Goal: Task Accomplishment & Management: Complete application form

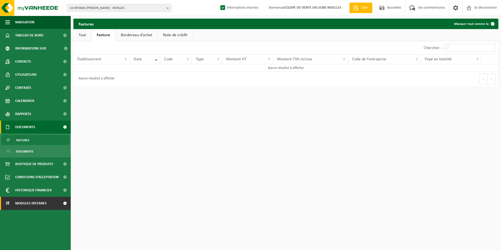
click at [29, 201] on span "Modules internes" at bounding box center [30, 203] width 31 height 13
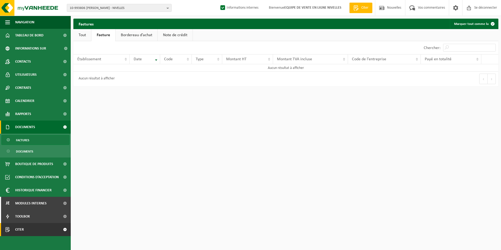
click at [32, 228] on link "Citer" at bounding box center [35, 229] width 71 height 13
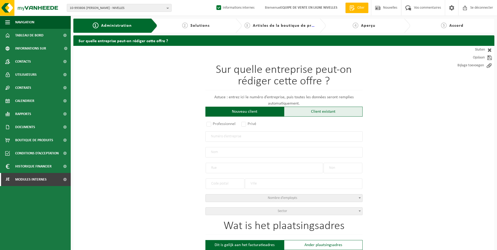
click at [320, 109] on div "Client existant" at bounding box center [323, 112] width 79 height 10
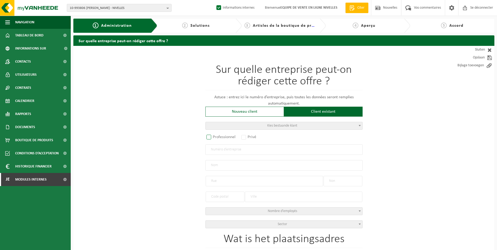
click at [210, 139] on label "Professionnel" at bounding box center [222, 136] width 32 height 7
click at [214, 139] on input "Professionnel" at bounding box center [215, 137] width 3 height 3
radio input "true"
click at [221, 150] on input "text" at bounding box center [284, 149] width 157 height 10
type input "0821669083"
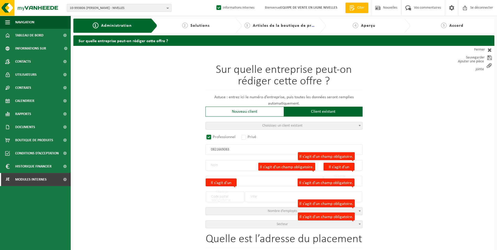
radio input "false"
select select
type input "ED TRA SRL"
type input "RUE DU MOULIN, ST-DENIS"
type input "24"
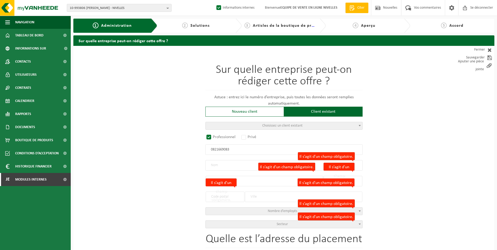
type input "5081"
type input "LA BRUYÈRE"
type input "2184687943"
radio input "true"
select select "144722"
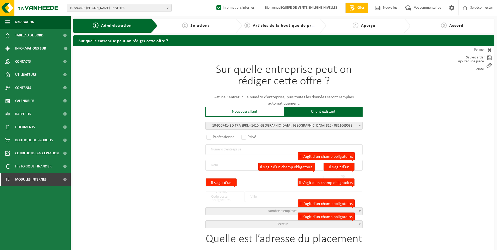
type input "0821.669.083"
type input "ED TRA SPRL"
type input "CHAUSSEE DE MONT-ST-JEAN"
type input "315"
type input "1410"
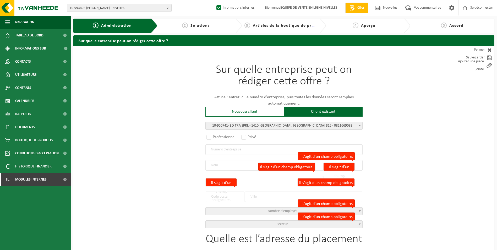
type input "WATERLOO"
select select "11"
type input "ED TRA SPRL"
type input "CHAUSSEE DE MONT-ST-JEAN"
type input "315"
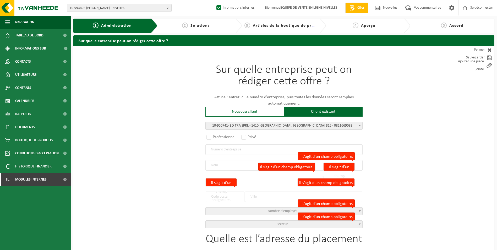
type input "1410"
type input "WATERLOO"
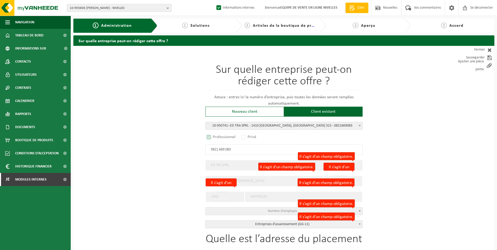
scroll to position [24, 0]
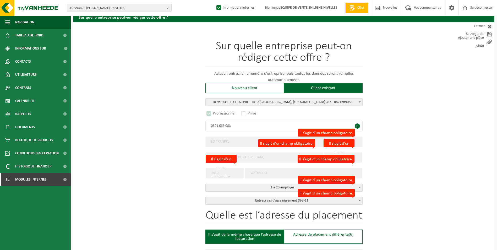
select select "D"
select select
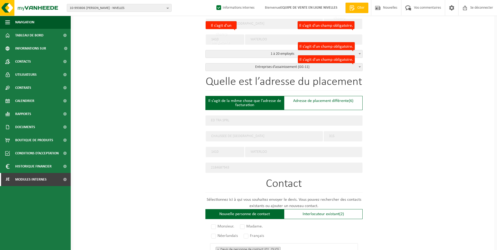
click at [317, 103] on form "Sur quelle entreprise peut-on rédiger cette offre ? Astuce : entrez ici le numé…" at bounding box center [284, 135] width 157 height 492
click at [310, 106] on div "Adresse de placement différente (6)" at bounding box center [323, 103] width 79 height 14
type input "Werf -"
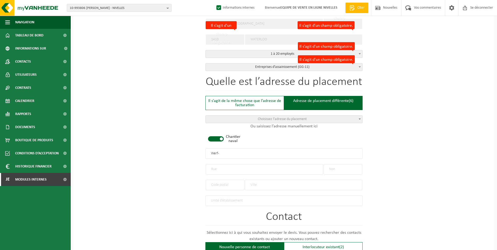
click at [217, 139] on span at bounding box center [216, 138] width 16 height 5
click at [211, 171] on input "text" at bounding box center [264, 169] width 117 height 10
type input "R"
click at [239, 168] on input "AVENUE EDWARD THIBOU" at bounding box center [264, 169] width 117 height 10
click at [258, 169] on input "AVENUE EDWARD DE THIBOU" at bounding box center [264, 169] width 117 height 10
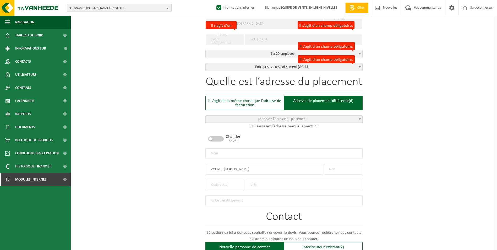
type input "AVENUE EDWARD DE THIBAULT"
click at [334, 169] on input "text" at bounding box center [343, 169] width 39 height 10
type input "1"
click at [254, 183] on input "text" at bounding box center [303, 185] width 117 height 10
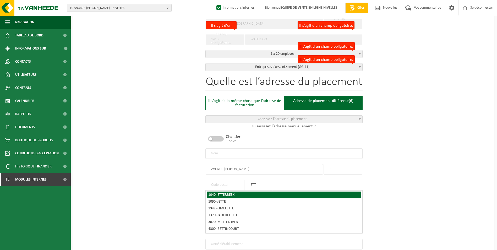
type input "ETT"
click at [238, 194] on div "1040 - ETTERBEEK" at bounding box center [284, 195] width 152 height 4
type input "1040"
type input "ETTERBEEK"
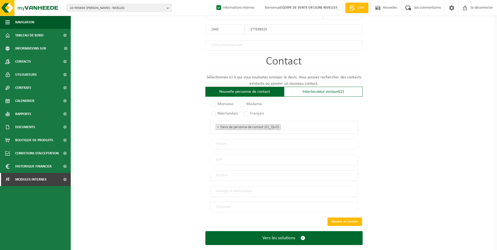
scroll to position [315, 0]
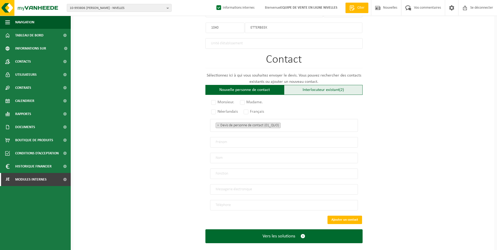
click at [327, 85] on div "Interlocuteur existant (2)" at bounding box center [323, 90] width 79 height 10
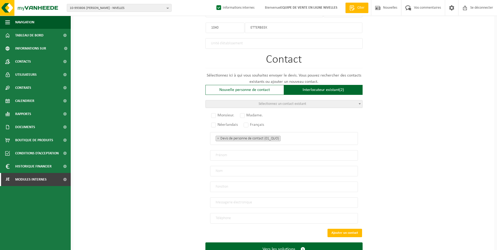
click at [306, 102] on span "Sélectionnez un contact existant" at bounding box center [283, 104] width 48 height 4
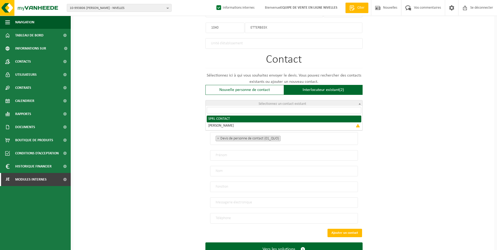
radio input "true"
select select "{"code":"10-950742","firstname":"CONTACT","surname":"SPRL","gender":"Unknown","…"
type input "CONTACT"
type input "SPRL"
type input "info@edtra.be"
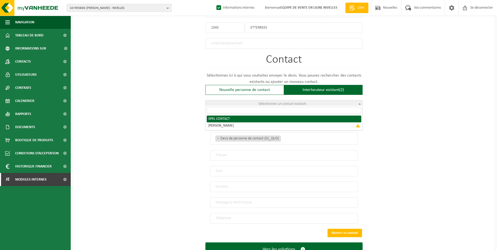
type input "0475/28 30 99"
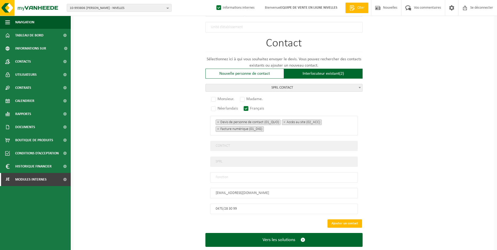
scroll to position [340, 0]
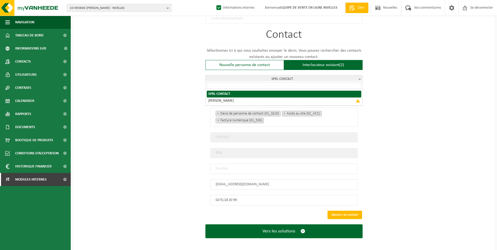
click at [349, 79] on span "SPRL CONTACT" at bounding box center [284, 79] width 157 height 7
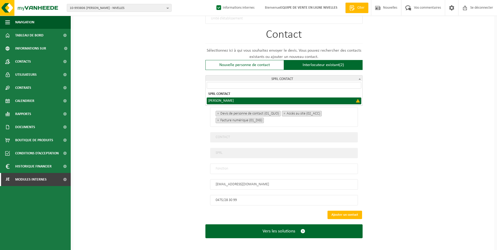
select select "{"code":"","firstname":"THIERRY","surname":"EVERAERT","gender":"Unknown","posit…"
type input "THIERRY"
type input "EVERAERT"
type input "Director"
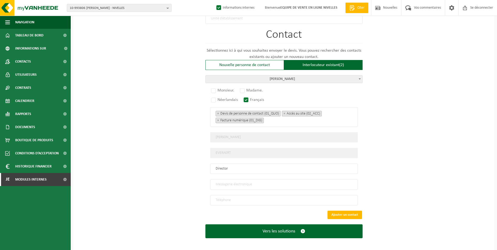
click at [248, 180] on input "email" at bounding box center [284, 184] width 148 height 10
type input "P.DEWEZ@EDTRA.BE"
click at [222, 199] on input "tel" at bounding box center [284, 200] width 148 height 10
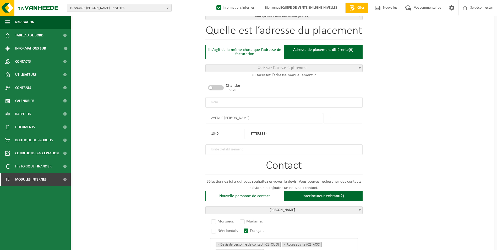
scroll to position [156, 0]
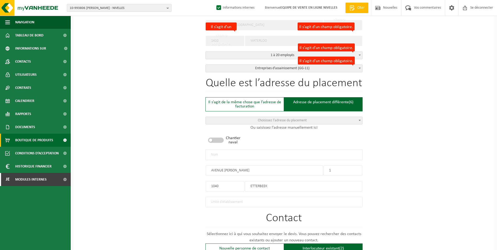
type input "+32 478 53 98 49"
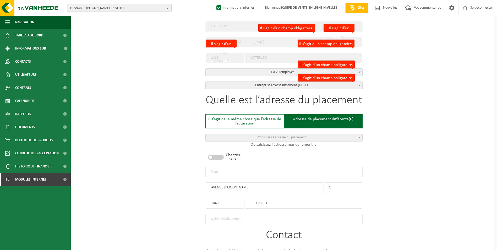
scroll to position [130, 0]
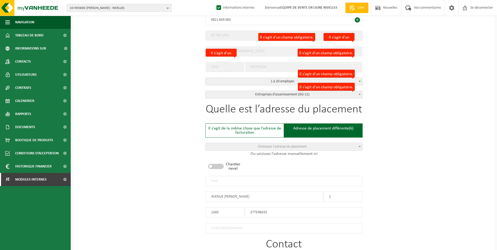
click at [268, 180] on input "text" at bounding box center [284, 181] width 157 height 10
type input "e"
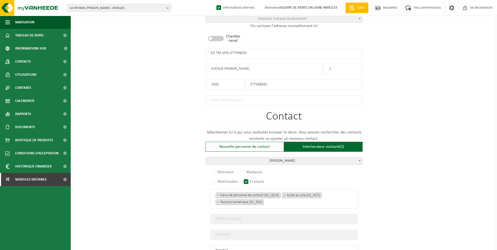
scroll to position [287, 0]
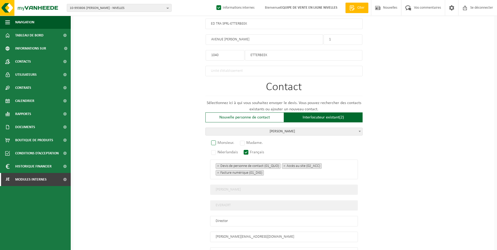
type input "ED TRA SPRL-ETTERBEEK"
click at [215, 140] on label "Monsieur." at bounding box center [223, 142] width 26 height 7
radio input "true"
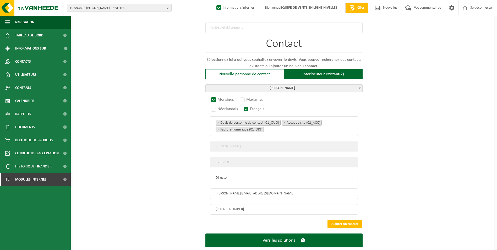
scroll to position [340, 0]
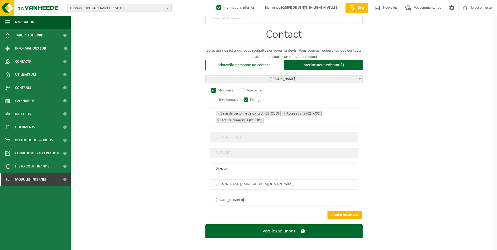
click at [353, 211] on button "Ajouter un contact" at bounding box center [345, 215] width 35 height 8
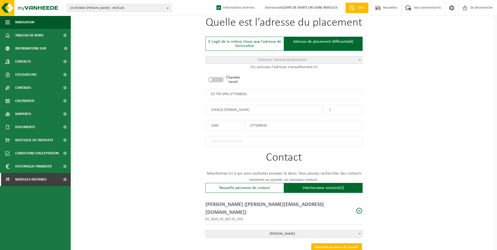
scroll to position [243, 0]
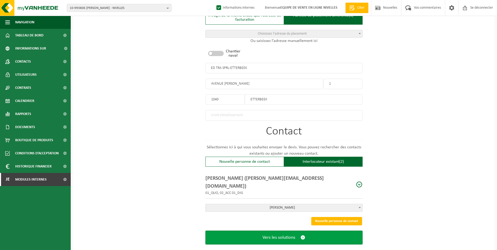
click at [281, 235] on span "Vers les solutions" at bounding box center [279, 238] width 33 height 6
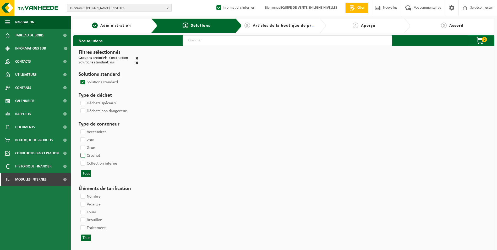
click at [82, 154] on label "Crochet" at bounding box center [89, 156] width 21 height 8
click at [79, 152] on input "Crochet" at bounding box center [78, 152] width 0 height 0
checkbox input "true"
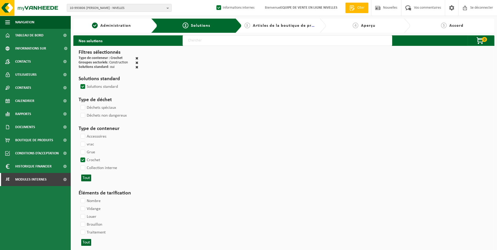
select select
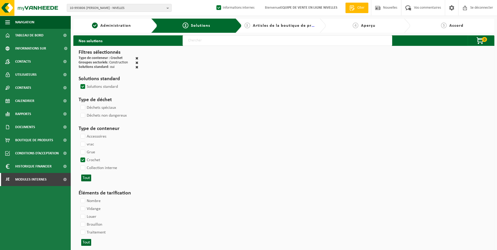
select select
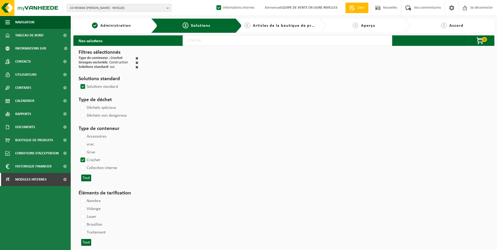
select select
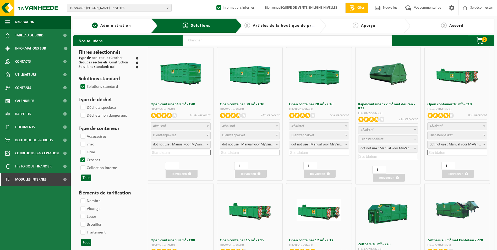
select select
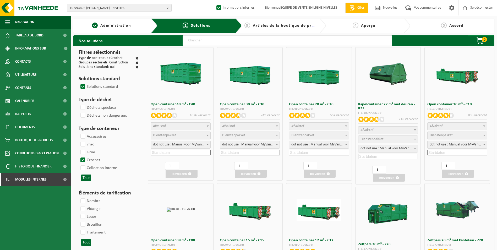
select select
select select "197"
select select
select select "8"
select select
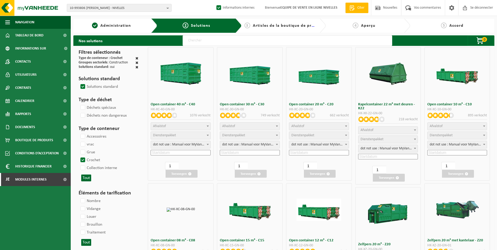
select select "7"
select select
select select "25"
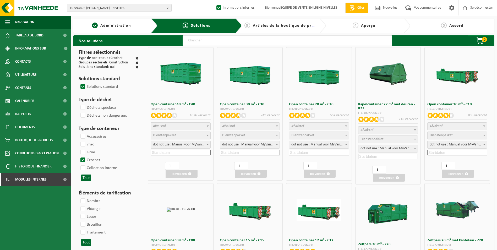
select select "25"
select select "7"
select select "25"
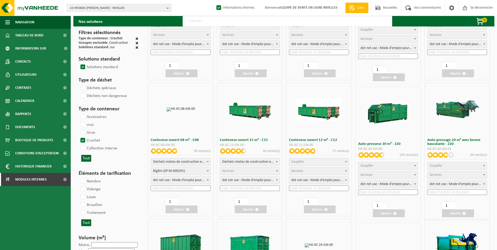
scroll to position [105, 0]
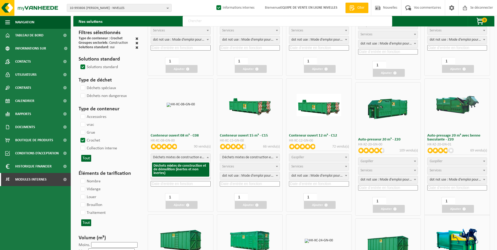
click at [192, 158] on span "Déchets mixtes de construction et de démolition (inertes et non inertes)" at bounding box center [181, 157] width 60 height 7
select select
select select "197"
select select "25"
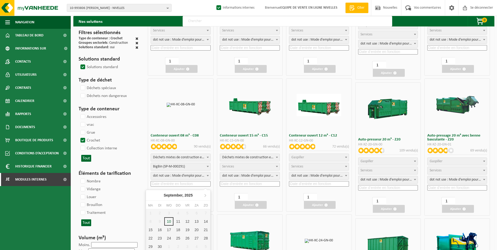
click at [161, 183] on input at bounding box center [181, 184] width 60 height 6
click at [150, 229] on div "15" at bounding box center [151, 230] width 11 height 8
type input "2025-09-15"
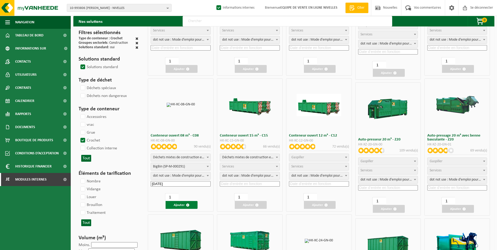
click at [187, 205] on span "button" at bounding box center [187, 204] width 3 height 3
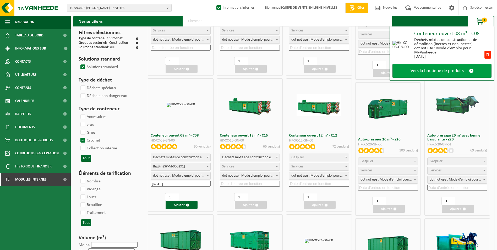
click at [424, 73] on span "Vers la boutique de produits" at bounding box center [437, 71] width 53 height 6
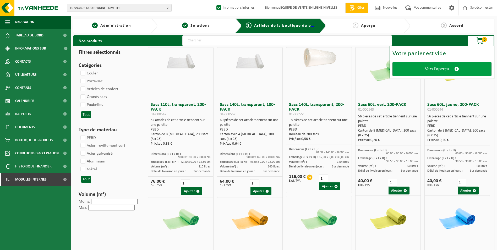
click at [431, 69] on span "Vers l’aperçu" at bounding box center [437, 69] width 24 height 6
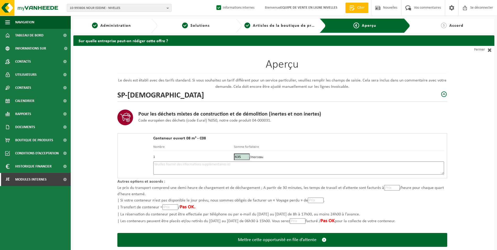
click at [251, 168] on textarea at bounding box center [298, 168] width 291 height 13
type textarea "p"
click at [215, 163] on textarea "Placement 8m3 brique et terre le 15/09. Emplacement réservée devant l'accés à l…" at bounding box center [298, 168] width 291 height 13
click at [275, 165] on textarea "Placement 8m3 brique et terre le 15/09. Matin si possible. Emplacement réservée…" at bounding box center [298, 168] width 291 height 13
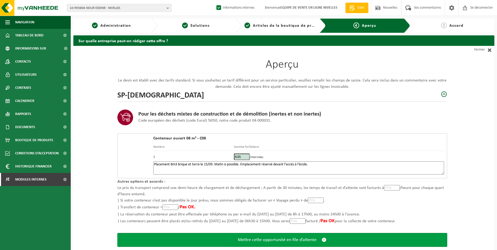
type textarea "Placement 8m3 brique et terre le 15/09. Matin si possible. Emplacement réservé …"
click at [290, 240] on span "Mettre cette opportunité en file d’attente" at bounding box center [277, 240] width 79 height 6
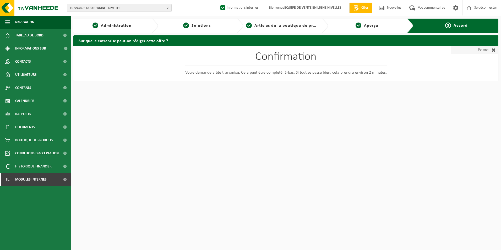
click at [485, 49] on font "Fermer" at bounding box center [483, 50] width 11 height 8
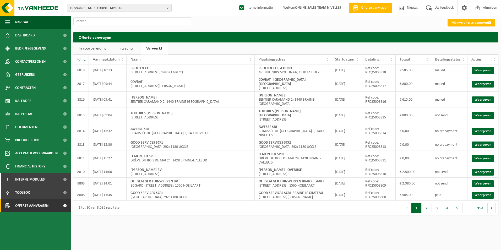
click at [132, 46] on link "In wachtrij" at bounding box center [126, 48] width 29 height 12
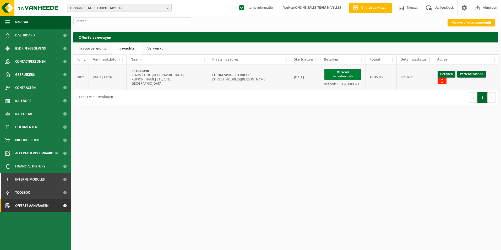
click at [335, 75] on button "Verzend betaalverzoek" at bounding box center [343, 74] width 37 height 11
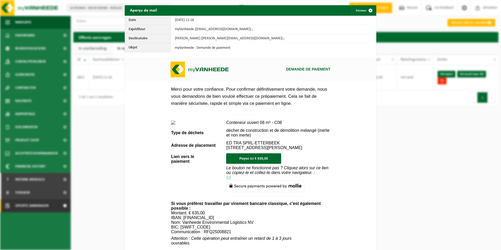
scroll to position [184, 0]
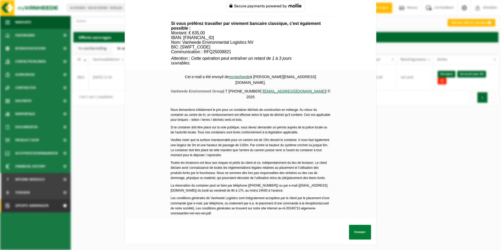
click at [358, 227] on button "Envoyer" at bounding box center [360, 232] width 22 height 15
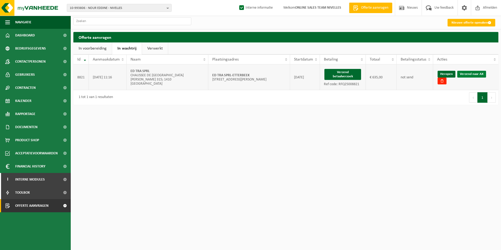
click at [466, 74] on link "Verzend naar AX" at bounding box center [472, 74] width 29 height 7
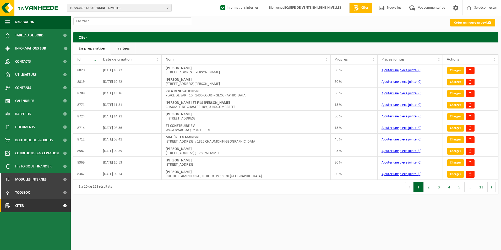
click at [125, 49] on link "Traitées" at bounding box center [123, 48] width 24 height 12
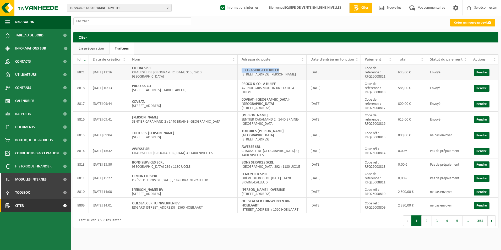
drag, startPoint x: 241, startPoint y: 68, endPoint x: 297, endPoint y: 66, distance: 55.6
click at [297, 66] on td "ED TRA SPRL-ETTERBEEK AVENUE EDWARD DE THIBAULT 1 ; 1040 ETTERBEEK" at bounding box center [272, 72] width 69 height 16
copy strong "ED TRA SPRL-ETTERBEEK"
click at [139, 20] on input "text" at bounding box center [132, 21] width 118 height 8
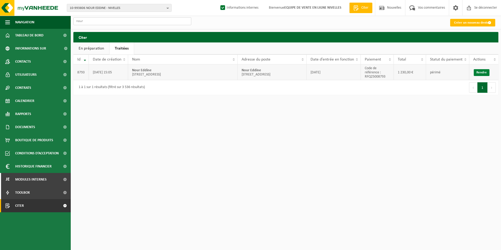
type input "nour"
click at [483, 73] on link "Rendre" at bounding box center [482, 72] width 16 height 7
